Goal: Task Accomplishment & Management: Manage account settings

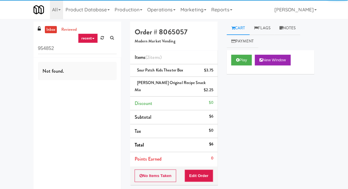
click at [47, 49] on input "954852" at bounding box center [77, 48] width 79 height 11
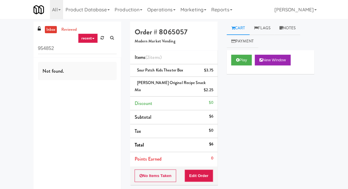
click at [47, 48] on input "954852" at bounding box center [77, 48] width 79 height 11
type input "Fridge"
click at [11, 55] on div "inbox reviewed recent all unclear take inventory issue suspicious failed recent…" at bounding box center [174, 134] width 348 height 225
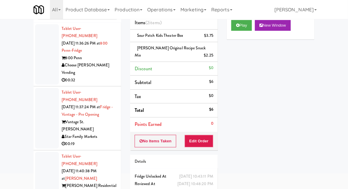
click at [37, 69] on div at bounding box center [47, 54] width 24 height 61
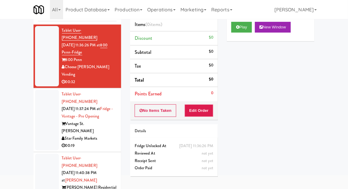
scroll to position [27, 0]
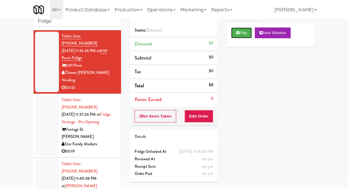
click at [239, 28] on button "Play" at bounding box center [242, 33] width 21 height 11
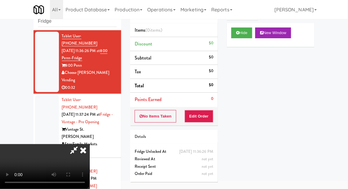
click at [201, 119] on button "Edit Order" at bounding box center [199, 116] width 29 height 13
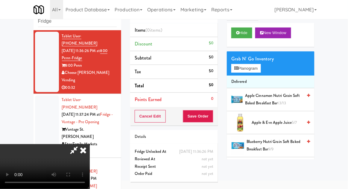
scroll to position [23, 0]
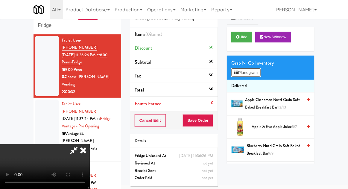
click at [260, 70] on button "Planogram" at bounding box center [246, 72] width 29 height 9
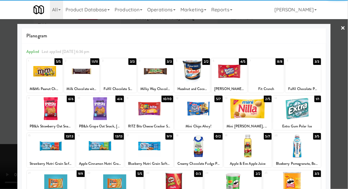
click at [228, 77] on div at bounding box center [229, 71] width 35 height 23
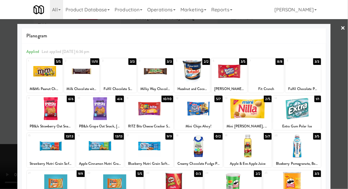
click at [345, 72] on div at bounding box center [174, 94] width 348 height 189
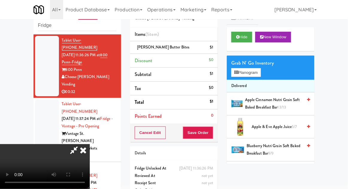
scroll to position [22, 0]
click at [261, 72] on button "Planogram" at bounding box center [246, 72] width 29 height 9
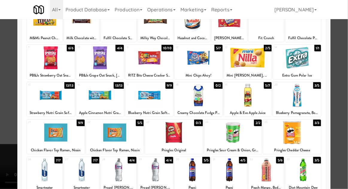
scroll to position [51, 0]
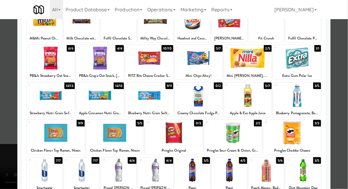
click at [225, 162] on div "31" at bounding box center [221, 160] width 16 height 5
click at [346, 64] on div at bounding box center [174, 94] width 348 height 189
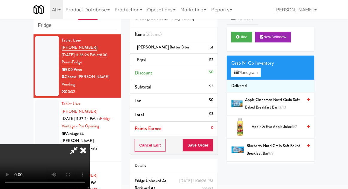
scroll to position [27, 0]
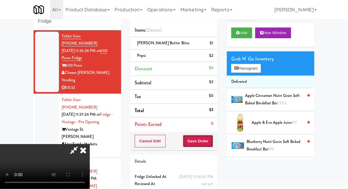
click at [211, 142] on button "Save Order" at bounding box center [198, 141] width 31 height 13
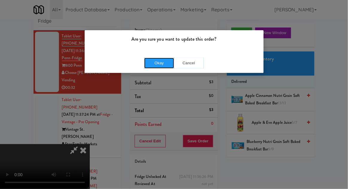
click at [159, 67] on button "Okay" at bounding box center [159, 63] width 30 height 11
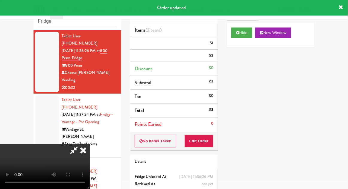
scroll to position [0, 0]
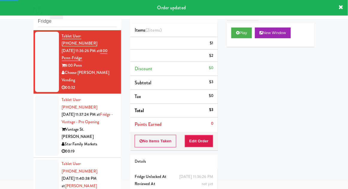
click at [34, 105] on li "Tablet User · (352) 200-0795 Aug 29, 2025 11:37:24 PM at Fridge - Vantage - Pre…" at bounding box center [78, 126] width 88 height 64
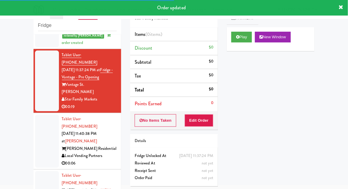
scroll to position [64, 0]
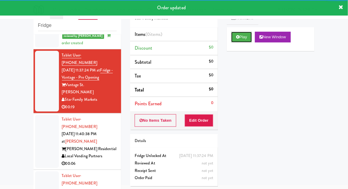
click at [237, 38] on icon at bounding box center [237, 37] width 3 height 4
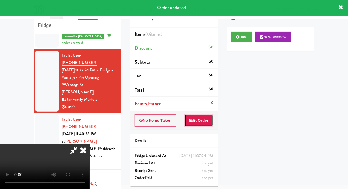
click at [201, 119] on button "Edit Order" at bounding box center [199, 120] width 29 height 13
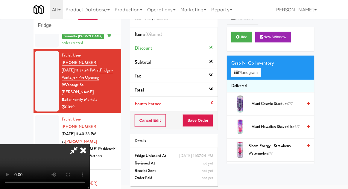
scroll to position [0, 0]
click at [245, 71] on button "Planogram" at bounding box center [246, 72] width 29 height 9
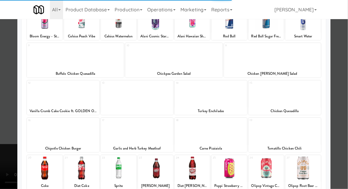
scroll to position [53, 0]
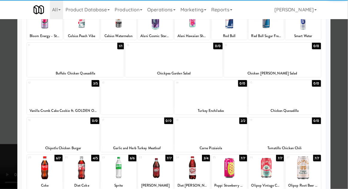
click at [197, 173] on div at bounding box center [192, 168] width 35 height 23
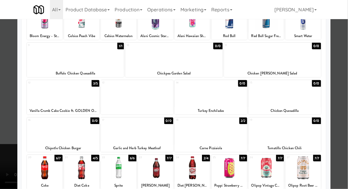
click at [344, 65] on div at bounding box center [174, 94] width 348 height 189
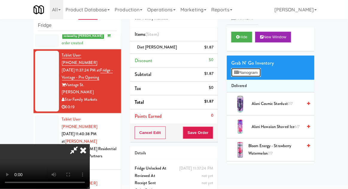
click at [242, 75] on button "Planogram" at bounding box center [246, 72] width 29 height 9
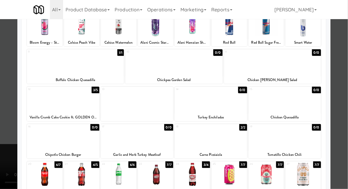
scroll to position [46, 0]
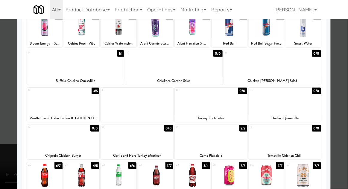
click at [198, 174] on div at bounding box center [192, 175] width 35 height 23
click at [342, 66] on div at bounding box center [174, 94] width 348 height 189
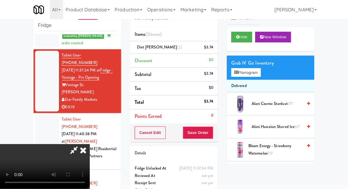
scroll to position [22, 0]
click at [253, 71] on button "Planogram" at bounding box center [246, 72] width 29 height 9
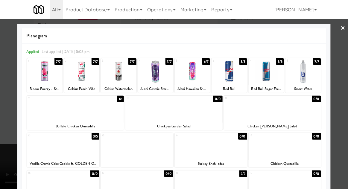
click at [55, 146] on div at bounding box center [63, 146] width 73 height 23
click at [340, 67] on div at bounding box center [174, 94] width 348 height 189
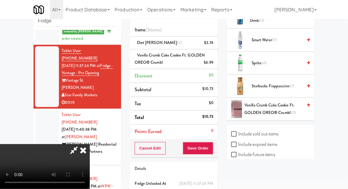
scroll to position [32, 0]
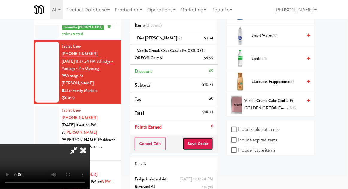
click at [212, 146] on button "Save Order" at bounding box center [198, 144] width 31 height 13
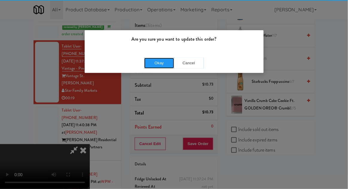
click at [162, 60] on button "Okay" at bounding box center [159, 63] width 30 height 11
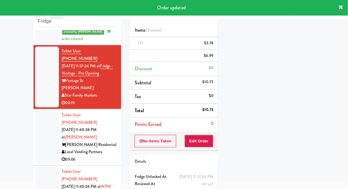
scroll to position [0, 0]
click at [39, 119] on div at bounding box center [47, 137] width 24 height 53
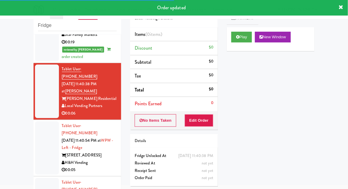
scroll to position [130, 0]
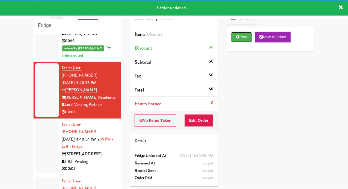
click at [237, 40] on button "Play" at bounding box center [242, 37] width 21 height 11
click at [207, 125] on button "Edit Order" at bounding box center [199, 120] width 29 height 13
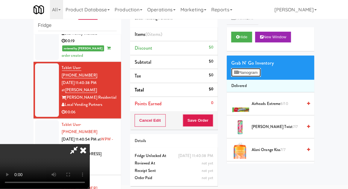
click at [242, 76] on button "Planogram" at bounding box center [246, 72] width 29 height 9
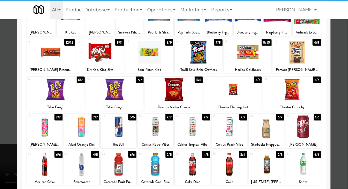
scroll to position [56, 0]
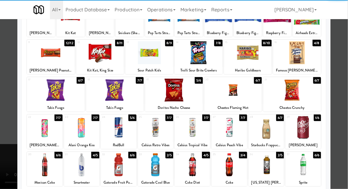
click at [306, 128] on div at bounding box center [303, 127] width 35 height 23
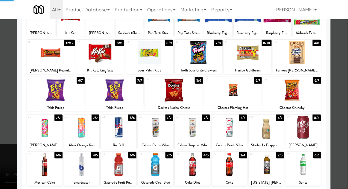
click at [347, 61] on div at bounding box center [174, 94] width 348 height 189
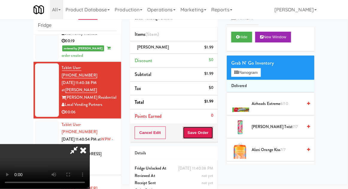
click at [213, 136] on button "Save Order" at bounding box center [198, 133] width 31 height 13
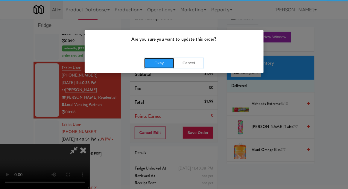
click at [157, 61] on button "Okay" at bounding box center [159, 63] width 30 height 11
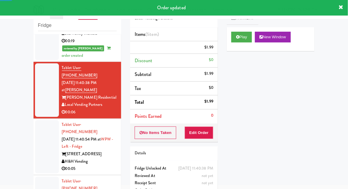
click at [37, 120] on div at bounding box center [47, 146] width 24 height 53
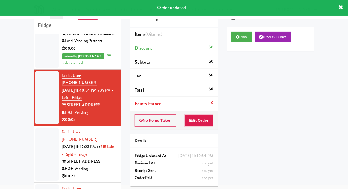
scroll to position [194, 0]
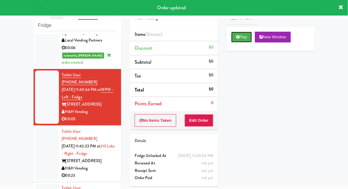
click at [245, 36] on button "Play" at bounding box center [242, 37] width 21 height 11
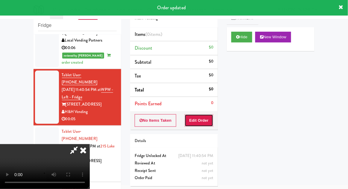
click at [211, 114] on button "Edit Order" at bounding box center [199, 120] width 29 height 13
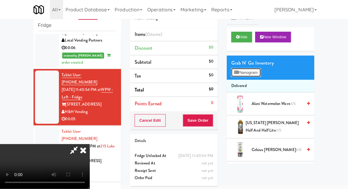
click at [261, 77] on button "Planogram" at bounding box center [246, 72] width 29 height 9
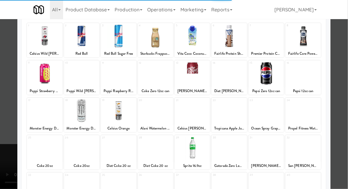
scroll to position [50, 0]
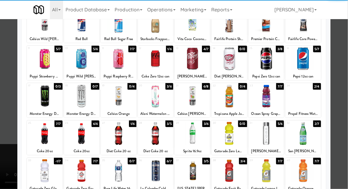
click at [188, 130] on div at bounding box center [192, 133] width 35 height 23
click at [345, 58] on div at bounding box center [174, 94] width 348 height 189
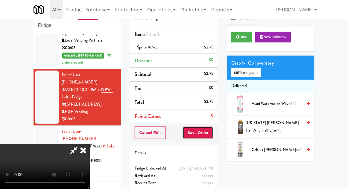
click at [211, 134] on button "Save Order" at bounding box center [198, 133] width 31 height 13
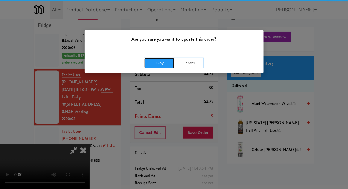
click at [153, 63] on button "Okay" at bounding box center [159, 63] width 30 height 11
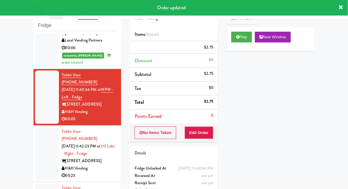
click at [44, 127] on div at bounding box center [47, 153] width 24 height 53
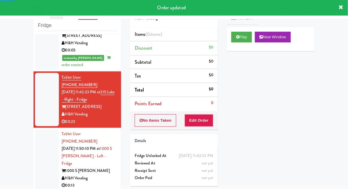
scroll to position [263, 0]
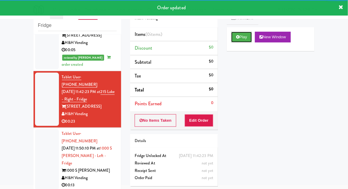
click at [235, 36] on button "Play" at bounding box center [242, 37] width 21 height 11
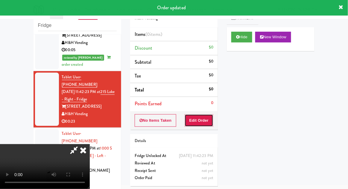
click at [209, 117] on button "Edit Order" at bounding box center [199, 120] width 29 height 13
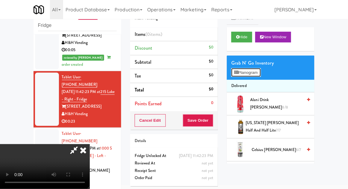
click at [261, 75] on button "Planogram" at bounding box center [246, 72] width 29 height 9
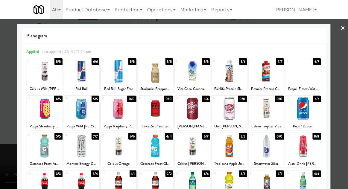
click at [341, 105] on div at bounding box center [174, 94] width 348 height 189
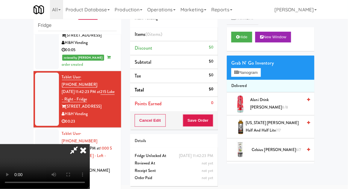
click at [81, 144] on icon at bounding box center [74, 150] width 14 height 12
click at [43, 129] on div at bounding box center [47, 159] width 24 height 61
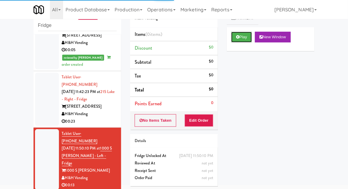
click at [235, 41] on button "Play" at bounding box center [242, 37] width 21 height 11
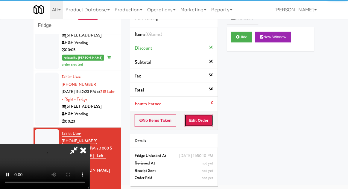
click at [196, 120] on button "Edit Order" at bounding box center [199, 120] width 29 height 13
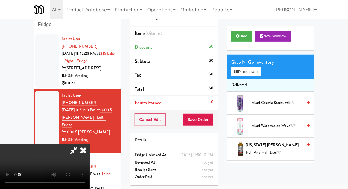
scroll to position [23, 0]
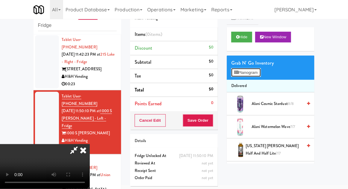
click at [244, 69] on button "Planogram" at bounding box center [246, 72] width 29 height 9
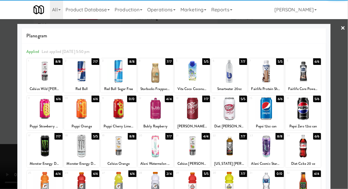
click at [233, 103] on div at bounding box center [229, 108] width 35 height 23
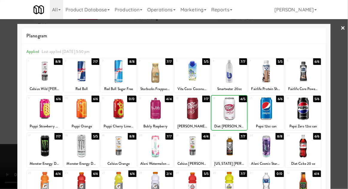
click at [233, 109] on div at bounding box center [229, 108] width 35 height 23
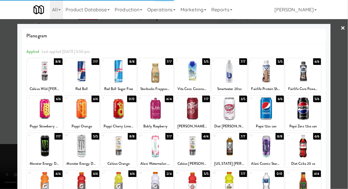
click at [344, 105] on div at bounding box center [174, 94] width 348 height 189
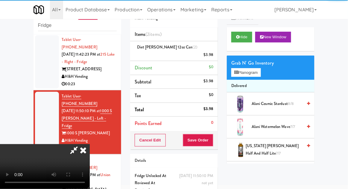
click at [195, 61] on li "Discount $0" at bounding box center [174, 68] width 88 height 14
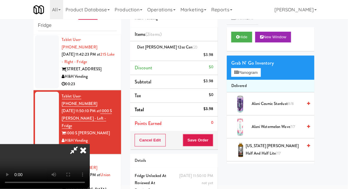
click at [195, 47] on div "Diet Dr Pepper 12oz can (2) $3.98" at bounding box center [174, 51] width 79 height 15
click at [211, 54] on link at bounding box center [212, 57] width 5 height 7
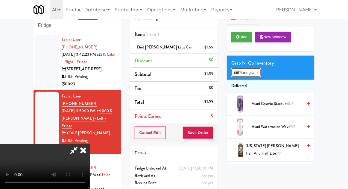
click at [255, 71] on button "Planogram" at bounding box center [246, 72] width 29 height 9
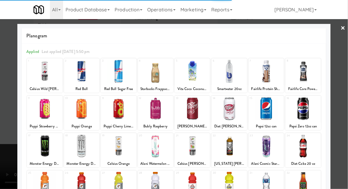
click at [161, 145] on div at bounding box center [155, 146] width 35 height 23
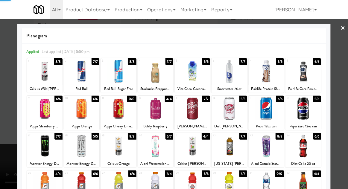
click at [342, 108] on div at bounding box center [174, 94] width 348 height 189
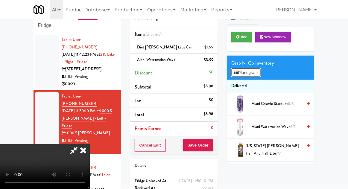
click at [261, 68] on button "Planogram" at bounding box center [246, 72] width 29 height 9
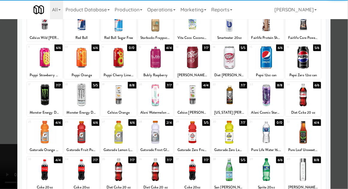
scroll to position [51, 0]
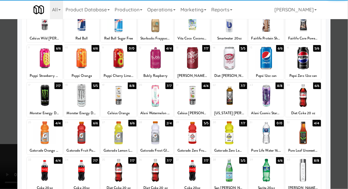
click at [229, 170] on div at bounding box center [229, 170] width 35 height 23
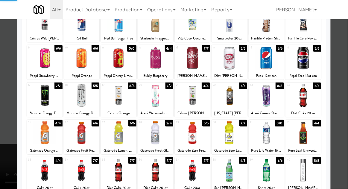
click at [347, 104] on div at bounding box center [174, 94] width 348 height 189
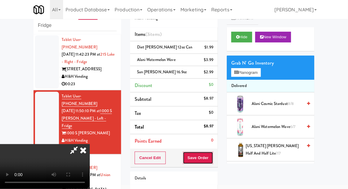
click at [213, 156] on button "Save Order" at bounding box center [198, 158] width 31 height 13
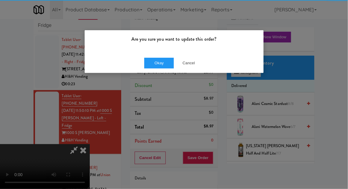
click at [141, 65] on div "Okay Cancel" at bounding box center [174, 63] width 179 height 20
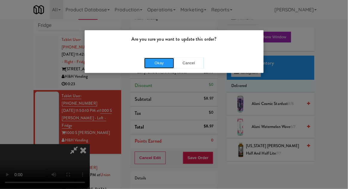
click at [155, 68] on button "Okay" at bounding box center [159, 63] width 30 height 11
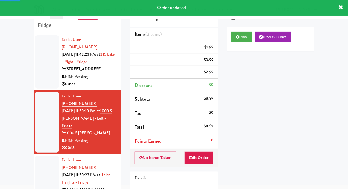
click at [39, 156] on div at bounding box center [47, 182] width 24 height 53
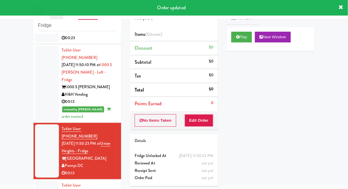
scroll to position [372, 0]
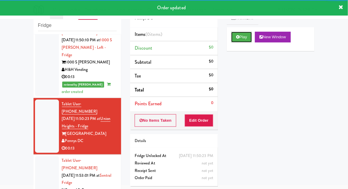
click at [240, 38] on icon at bounding box center [237, 37] width 3 height 4
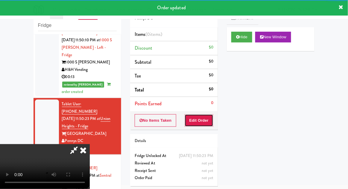
click at [204, 123] on button "Edit Order" at bounding box center [199, 120] width 29 height 13
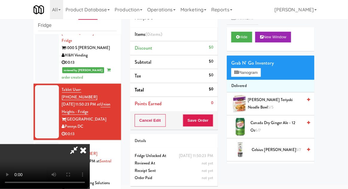
scroll to position [0, 0]
click at [261, 71] on button "Planogram" at bounding box center [246, 72] width 29 height 9
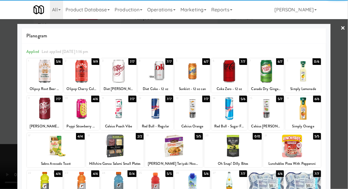
click at [83, 185] on div at bounding box center [81, 183] width 35 height 23
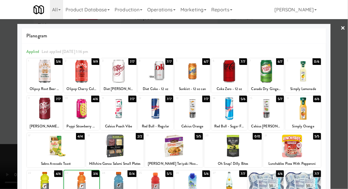
click at [345, 111] on div at bounding box center [174, 94] width 348 height 189
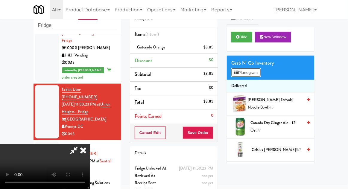
click at [237, 68] on button "Planogram" at bounding box center [246, 72] width 29 height 9
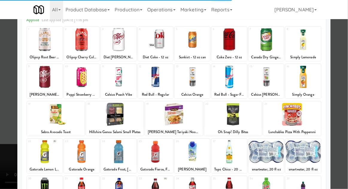
scroll to position [65, 0]
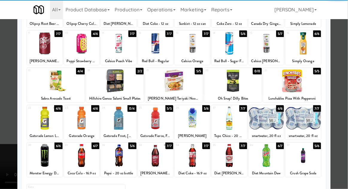
click at [304, 159] on div at bounding box center [303, 155] width 35 height 23
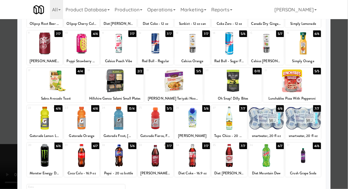
click at [345, 111] on div at bounding box center [174, 94] width 348 height 189
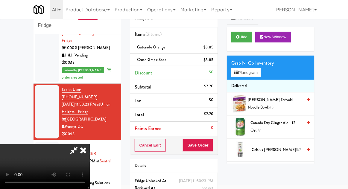
scroll to position [27, 0]
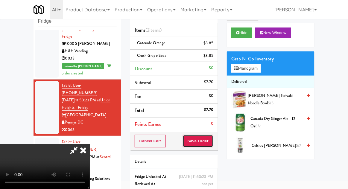
click at [212, 143] on button "Save Order" at bounding box center [198, 141] width 31 height 13
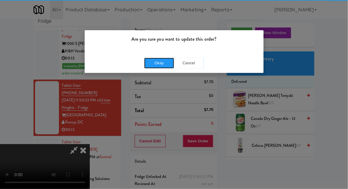
click at [160, 65] on button "Okay" at bounding box center [159, 63] width 30 height 11
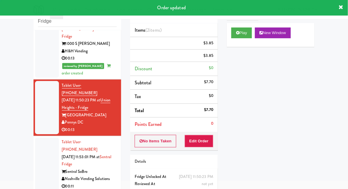
scroll to position [0, 0]
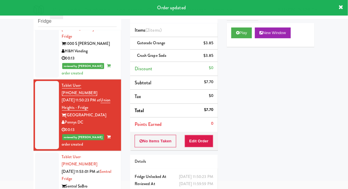
click at [41, 153] on div at bounding box center [47, 179] width 24 height 53
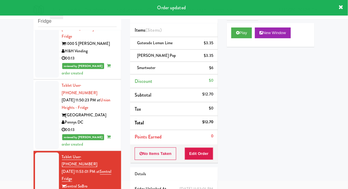
click at [43, 153] on div at bounding box center [47, 187] width 24 height 68
click at [40, 80] on li "Tablet User · (301) 437-3373 Aug 29, 2025 11:50:23 PM at Union Heights - Fridge…" at bounding box center [78, 115] width 88 height 71
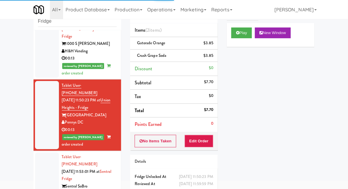
scroll to position [416, 0]
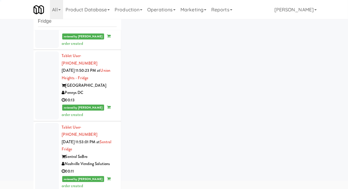
scroll to position [23, 0]
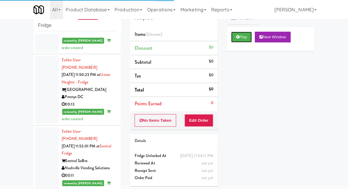
click at [236, 42] on button "Play" at bounding box center [242, 37] width 21 height 11
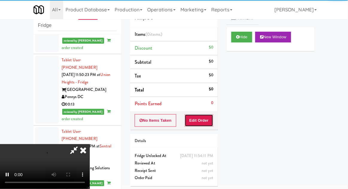
click at [202, 124] on button "Edit Order" at bounding box center [199, 120] width 29 height 13
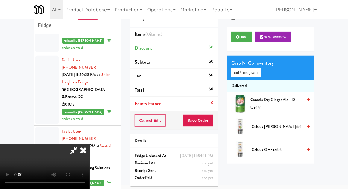
scroll to position [22, 0]
click at [279, 101] on span "Canada Dry Ginger Ale - 12 oz 4/7" at bounding box center [277, 103] width 52 height 15
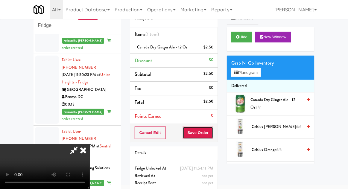
click at [212, 135] on button "Save Order" at bounding box center [198, 133] width 31 height 13
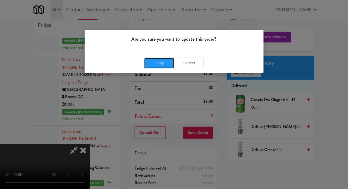
click at [147, 67] on button "Okay" at bounding box center [159, 63] width 30 height 11
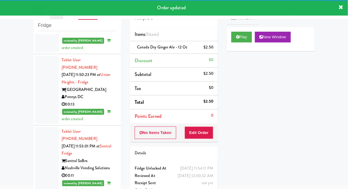
scroll to position [431, 0]
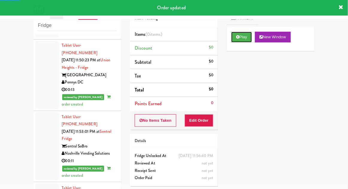
click at [248, 38] on button "Play" at bounding box center [242, 37] width 21 height 11
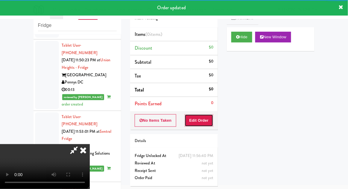
click at [197, 120] on button "Edit Order" at bounding box center [199, 120] width 29 height 13
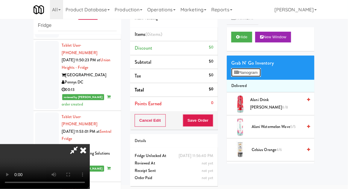
click at [261, 70] on button "Planogram" at bounding box center [246, 72] width 29 height 9
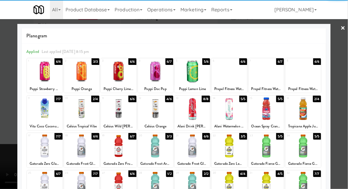
click at [155, 146] on div at bounding box center [155, 146] width 35 height 23
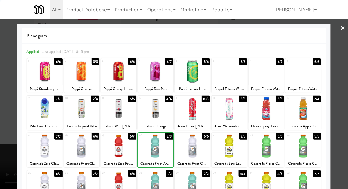
click at [345, 109] on div at bounding box center [174, 94] width 348 height 189
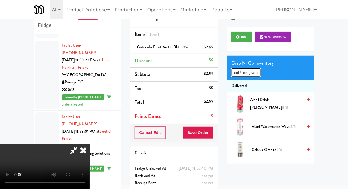
click at [254, 76] on button "Planogram" at bounding box center [246, 72] width 29 height 9
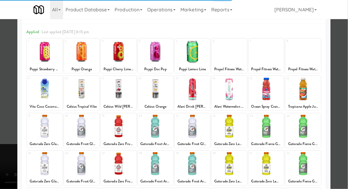
scroll to position [38, 0]
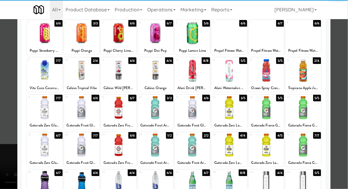
click at [237, 180] on div at bounding box center [229, 182] width 35 height 23
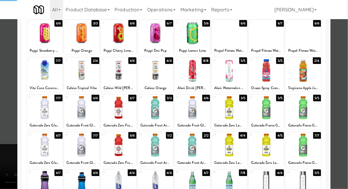
click at [345, 132] on div at bounding box center [174, 94] width 348 height 189
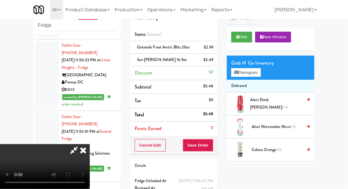
click at [211, 63] on li "San Pellegrino 16.9oz $2.49" at bounding box center [174, 60] width 88 height 13
click at [214, 62] on icon at bounding box center [214, 62] width 3 height 4
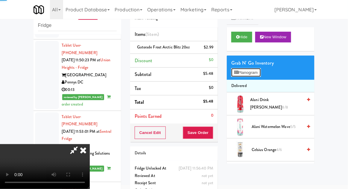
click at [244, 74] on button "Planogram" at bounding box center [246, 72] width 29 height 9
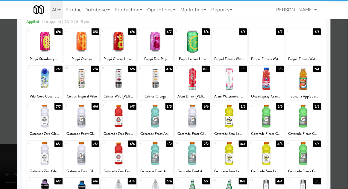
scroll to position [32, 0]
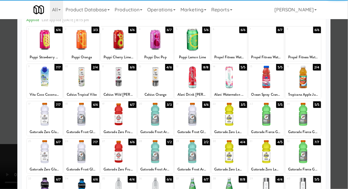
click at [203, 187] on div at bounding box center [192, 189] width 35 height 23
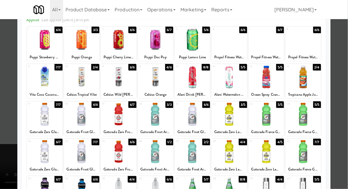
click at [346, 141] on div at bounding box center [174, 94] width 348 height 189
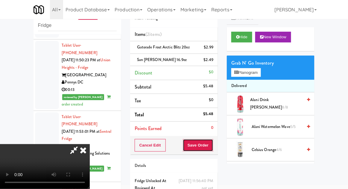
click at [212, 146] on button "Save Order" at bounding box center [198, 145] width 31 height 13
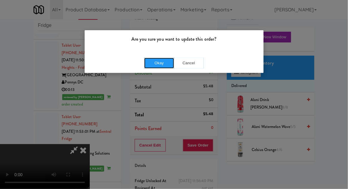
click at [152, 65] on button "Okay" at bounding box center [159, 63] width 30 height 11
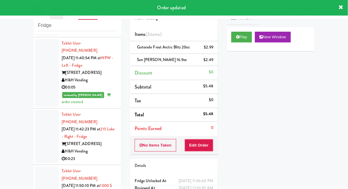
scroll to position [230, 0]
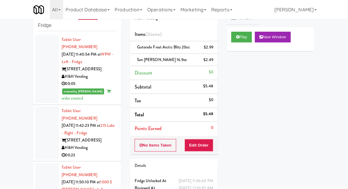
click at [40, 107] on div at bounding box center [47, 133] width 24 height 53
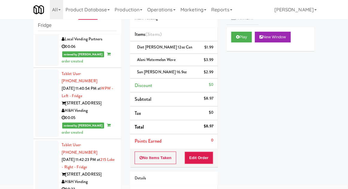
scroll to position [196, 0]
click at [41, 141] on div at bounding box center [47, 167] width 24 height 53
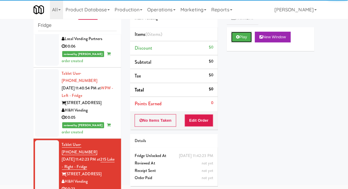
click at [247, 39] on button "Play" at bounding box center [242, 37] width 21 height 11
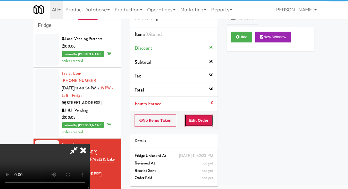
click at [200, 119] on button "Edit Order" at bounding box center [199, 120] width 29 height 13
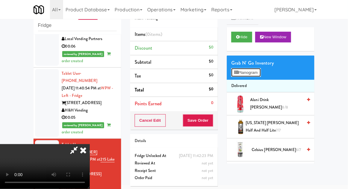
click at [256, 75] on button "Planogram" at bounding box center [246, 72] width 29 height 9
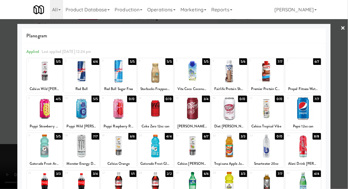
click at [84, 80] on div at bounding box center [81, 71] width 35 height 23
click at [340, 88] on div at bounding box center [174, 94] width 348 height 189
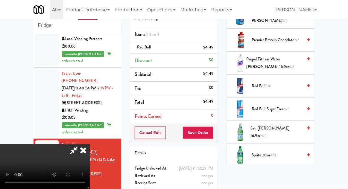
scroll to position [622, 0]
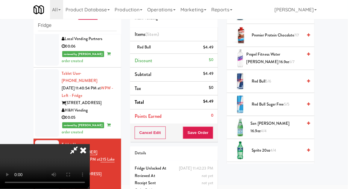
click at [274, 79] on span "Red Bull 5/6" at bounding box center [277, 81] width 51 height 7
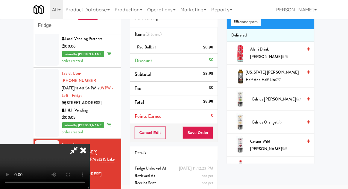
scroll to position [0, 0]
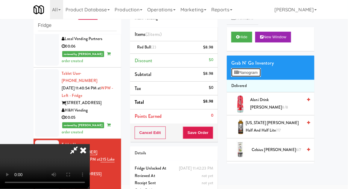
click at [255, 69] on button "Planogram" at bounding box center [246, 72] width 29 height 9
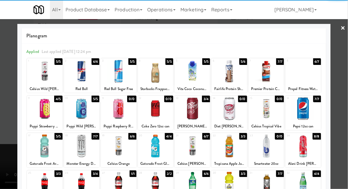
click at [114, 111] on div at bounding box center [118, 108] width 35 height 23
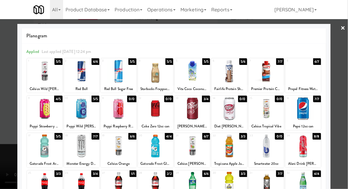
click at [336, 100] on div at bounding box center [174, 94] width 348 height 189
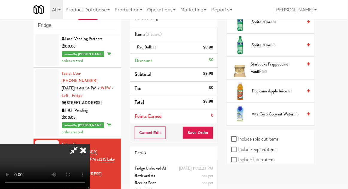
click at [277, 135] on label "Include sold out items" at bounding box center [255, 139] width 47 height 9
click at [239, 137] on input "Include sold out items" at bounding box center [235, 139] width 7 height 5
checkbox input "true"
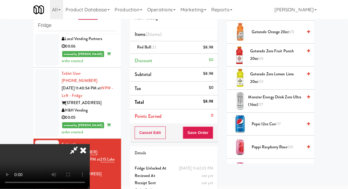
scroll to position [531, 0]
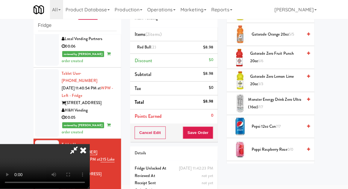
click at [283, 149] on span "Poppi Raspberry Rose 0/0" at bounding box center [277, 149] width 51 height 7
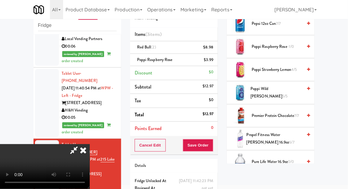
scroll to position [633, 0]
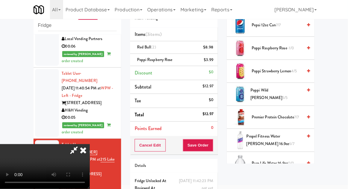
click at [282, 88] on span "Poppi Wild Berry 5/5" at bounding box center [277, 94] width 52 height 15
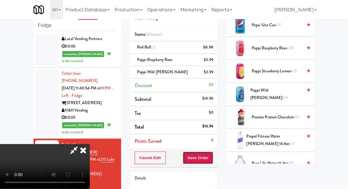
click at [212, 162] on button "Save Order" at bounding box center [198, 158] width 31 height 13
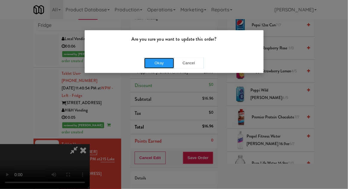
click at [155, 58] on button "Okay" at bounding box center [159, 63] width 30 height 11
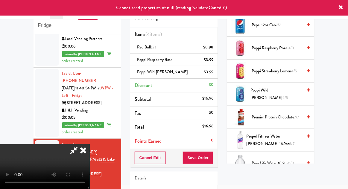
click at [90, 144] on icon at bounding box center [83, 150] width 13 height 12
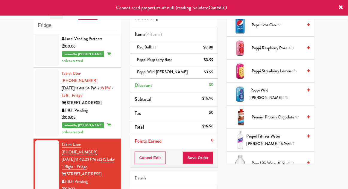
click at [41, 141] on div at bounding box center [47, 167] width 24 height 53
